Goal: Task Accomplishment & Management: Use online tool/utility

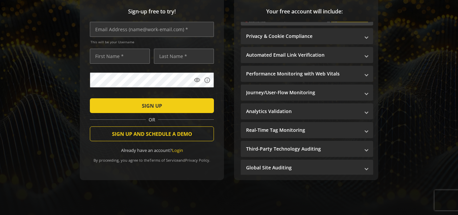
scroll to position [104, 0]
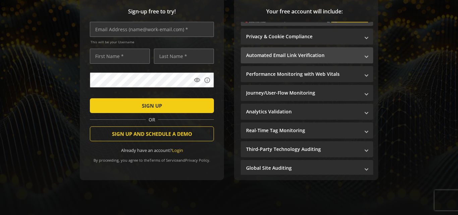
click at [365, 52] on span at bounding box center [366, 55] width 3 height 7
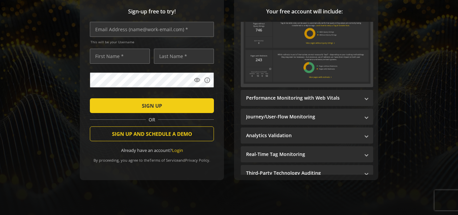
scroll to position [58, 0]
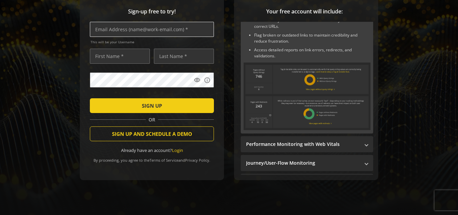
click at [159, 26] on input "text" at bounding box center [152, 29] width 124 height 15
paste input "[EMAIL_ADDRESS][DOMAIN_NAME]"
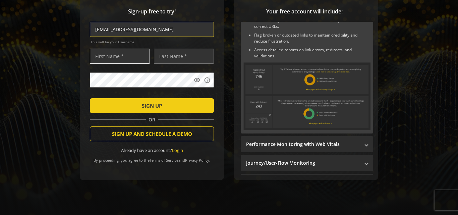
type input "[EMAIL_ADDRESS][DOMAIN_NAME]"
click at [131, 49] on input "text" at bounding box center [120, 56] width 60 height 15
type input "[PERSON_NAME]"
click at [169, 52] on input "text" at bounding box center [184, 56] width 60 height 15
type input "Akande"
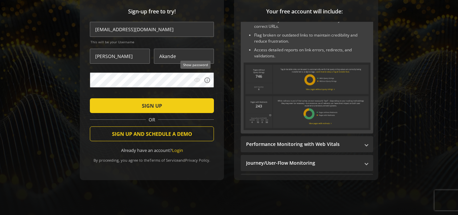
click at [195, 78] on mat-icon "visibility" at bounding box center [197, 80] width 7 height 7
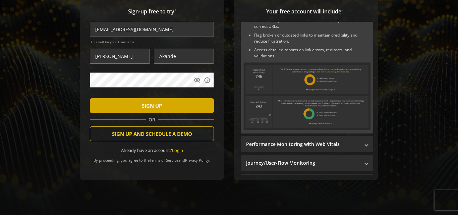
click at [166, 100] on span "submit" at bounding box center [152, 106] width 124 height 16
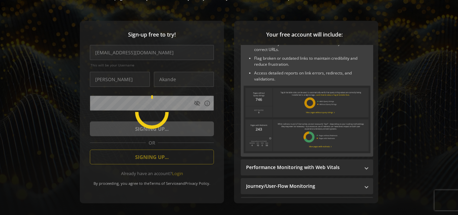
scroll to position [66, 0]
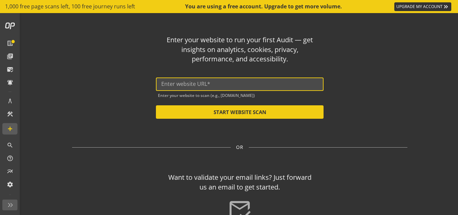
click at [197, 87] on input "text" at bounding box center [239, 84] width 157 height 6
paste input "[URL][DOMAIN_NAME]"
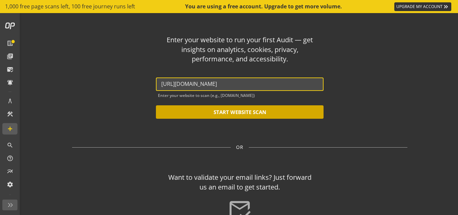
type input "[URL][DOMAIN_NAME]"
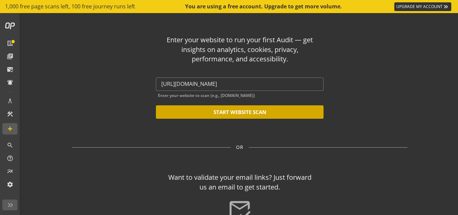
click at [249, 112] on button "START WEBSITE SCAN" at bounding box center [240, 111] width 168 height 13
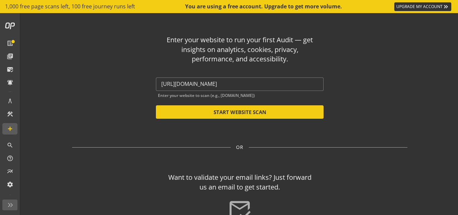
scroll to position [61, 0]
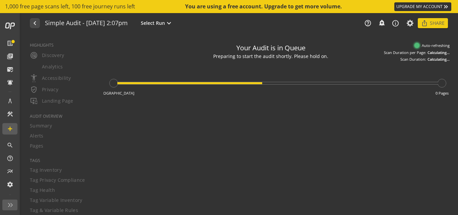
type textarea "Notes can include: -a description of what this audit is validating -changes in …"
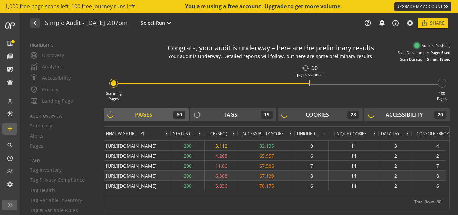
click at [135, 175] on div "[URL][DOMAIN_NAME]" at bounding box center [137, 176] width 67 height 10
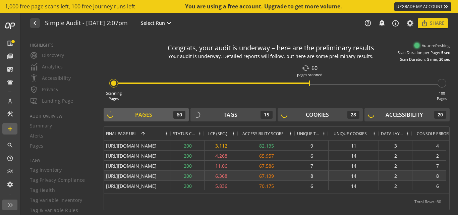
click at [135, 175] on div "[URL][DOMAIN_NAME]" at bounding box center [137, 176] width 67 height 10
click at [152, 175] on div "[URL][DOMAIN_NAME]" at bounding box center [137, 176] width 67 height 10
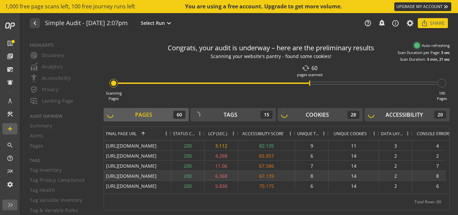
click at [152, 175] on div "[URL][DOMAIN_NAME]" at bounding box center [137, 176] width 67 height 10
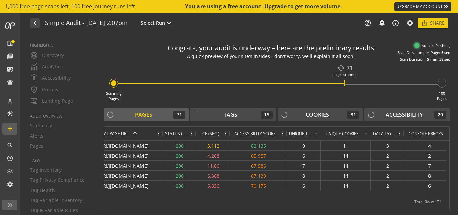
drag, startPoint x: 55, startPoint y: 119, endPoint x: 79, endPoint y: 80, distance: 46.2
click at [79, 80] on div "HIGHLIGHTS radar Discovery Analytics settings_accessibility Accessibility verif…" at bounding box center [58, 125] width 74 height 180
